Goal: Navigation & Orientation: Find specific page/section

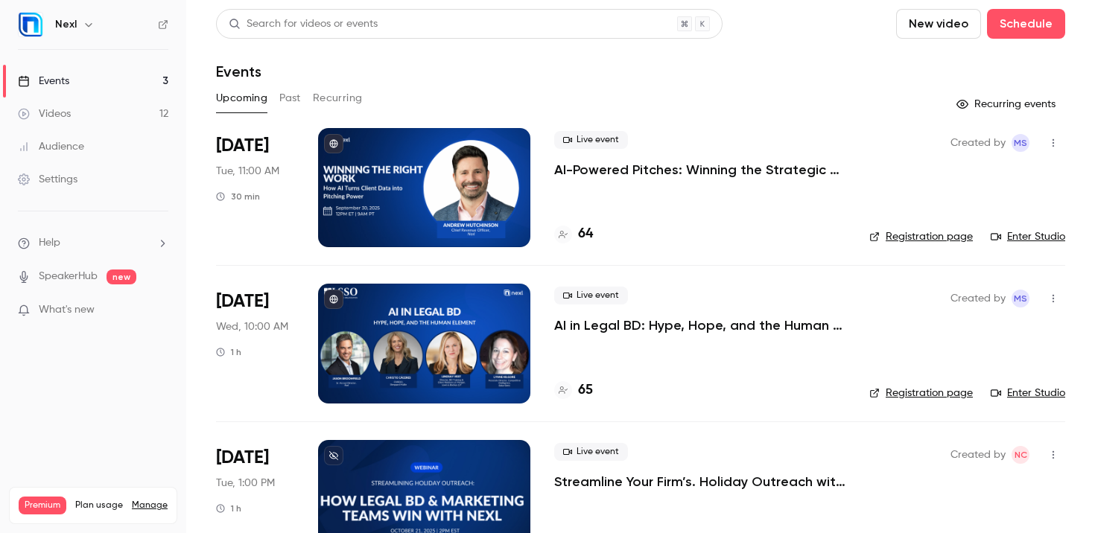
click at [94, 314] on span "What's new" at bounding box center [67, 310] width 56 height 16
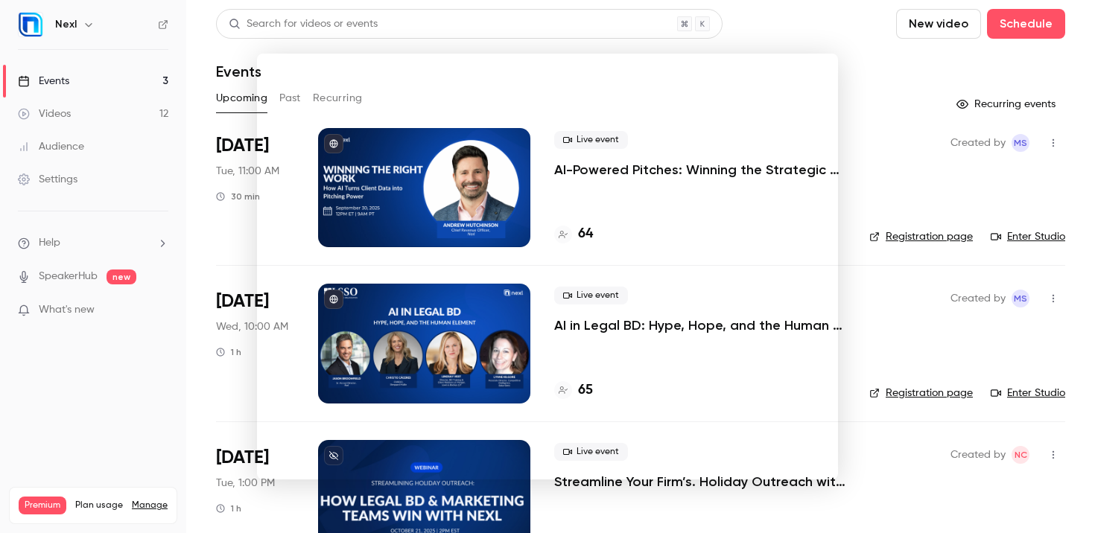
click at [127, 366] on div at bounding box center [547, 266] width 1095 height 533
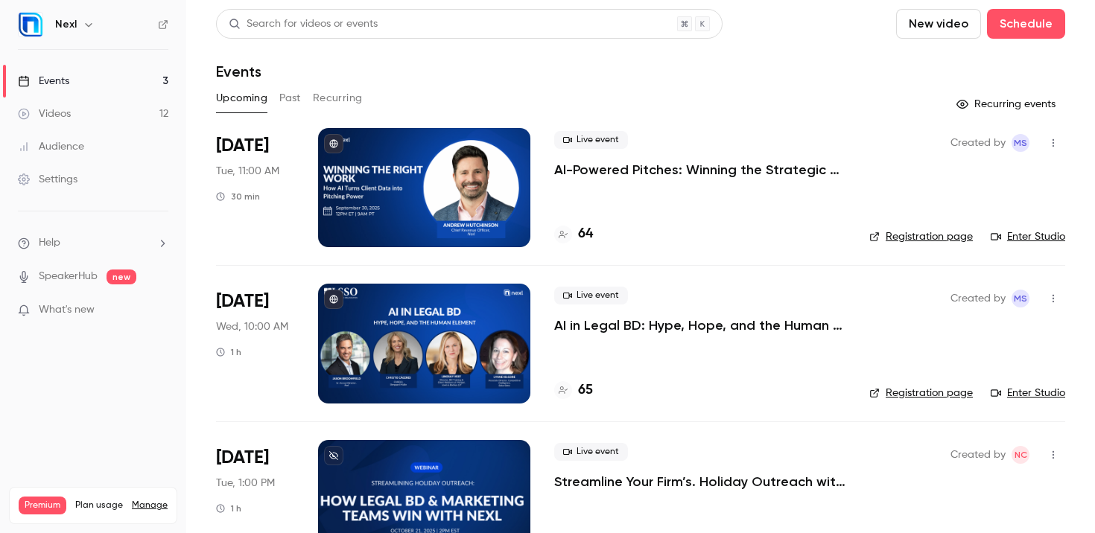
scroll to position [53, 0]
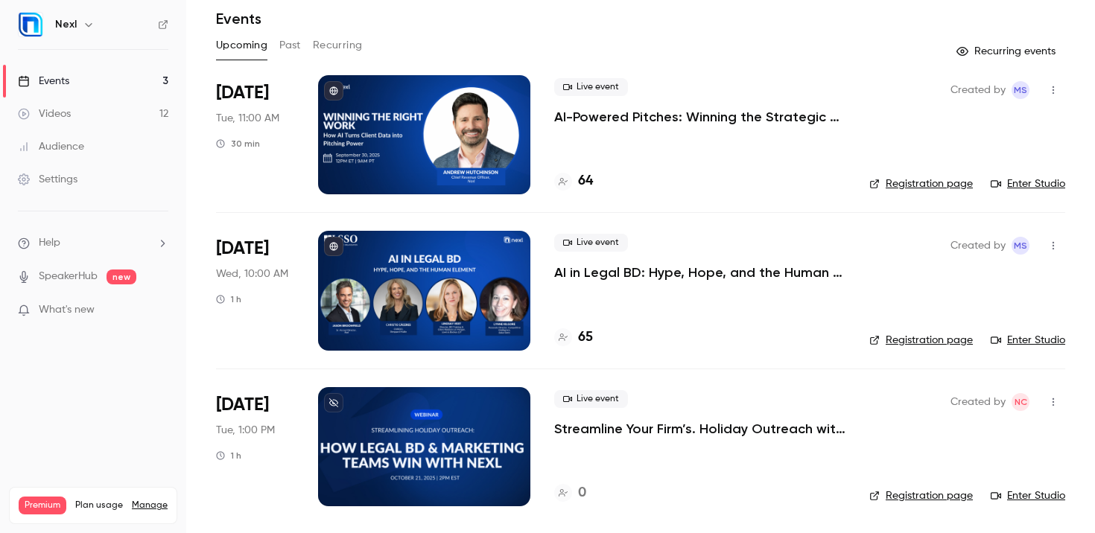
click at [466, 449] on div at bounding box center [424, 446] width 212 height 119
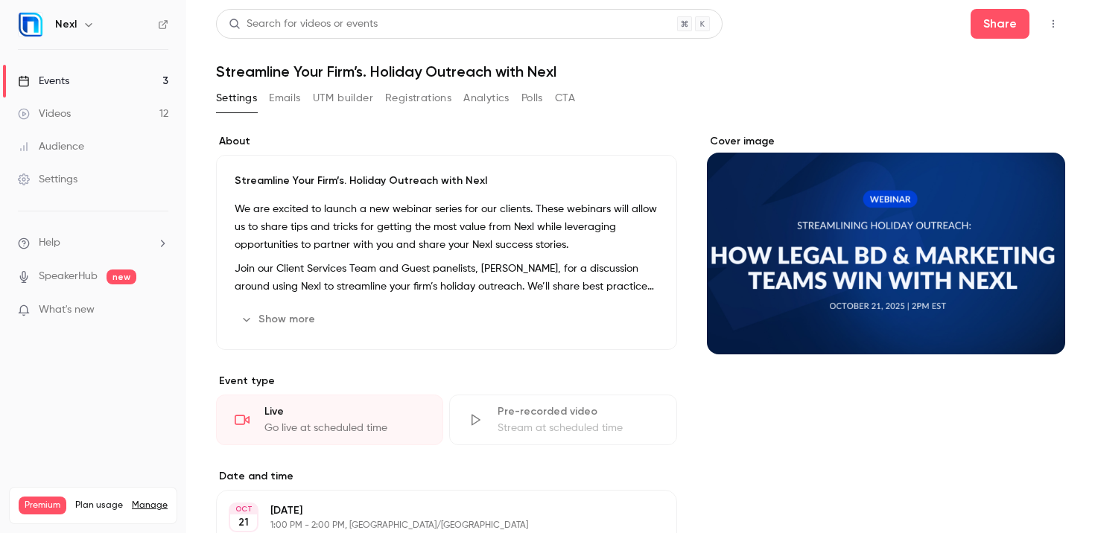
click at [63, 78] on div "Events" at bounding box center [43, 81] width 51 height 15
